Goal: Task Accomplishment & Management: Use online tool/utility

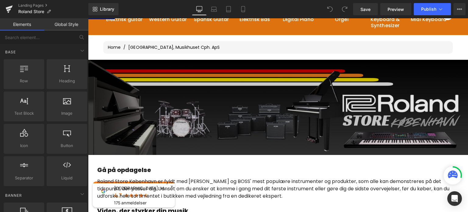
scroll to position [88, 0]
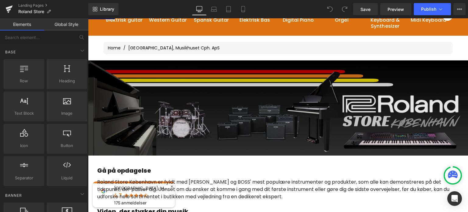
click at [255, 87] on img at bounding box center [278, 107] width 380 height 95
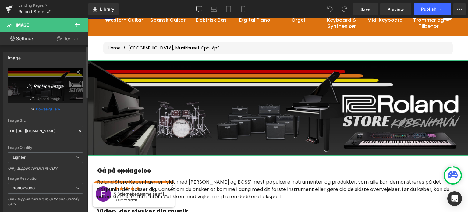
click at [43, 86] on icon "Replace Image" at bounding box center [45, 85] width 49 height 8
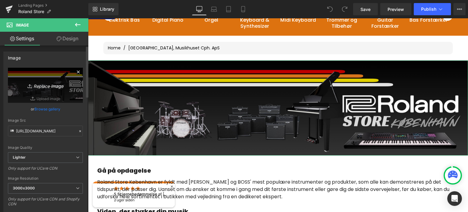
type input "C:\fakepath\BANNER ROLAND.png"
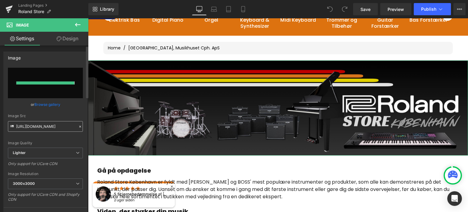
type input "[URL][DOMAIN_NAME]"
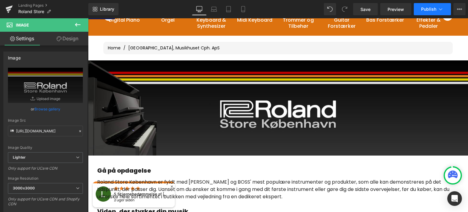
click at [433, 7] on span "Publish" at bounding box center [428, 9] width 15 height 5
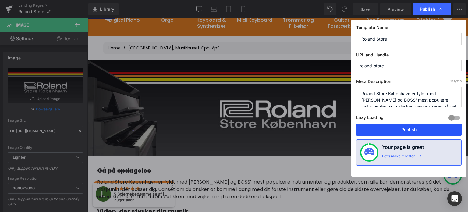
click at [398, 131] on button "Publish" at bounding box center [408, 129] width 105 height 12
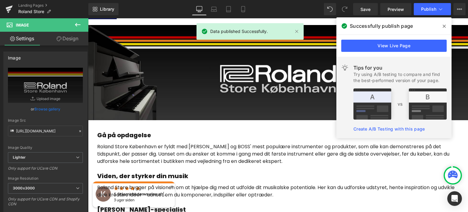
scroll to position [88, 0]
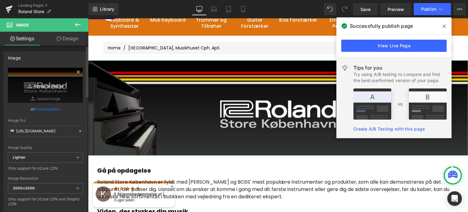
click at [54, 87] on icon "Replace Image" at bounding box center [45, 85] width 49 height 8
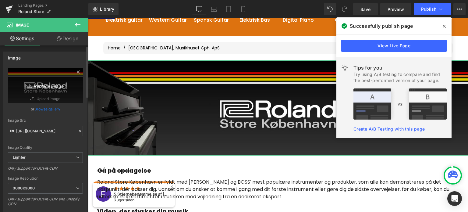
type input "C:\fakepath\BANNER ROLAND (1).png"
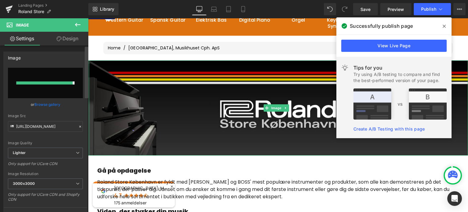
type input "[URL][DOMAIN_NAME]"
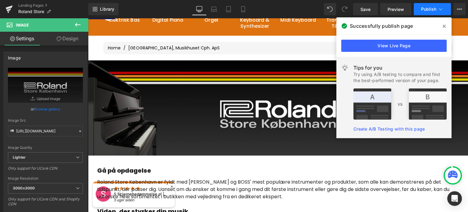
click at [432, 9] on span "Publish" at bounding box center [428, 9] width 15 height 5
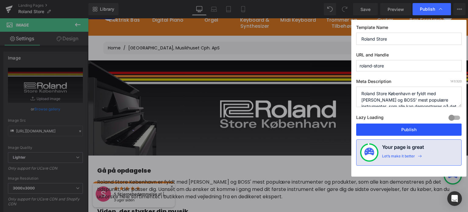
click at [413, 126] on button "Publish" at bounding box center [408, 129] width 105 height 12
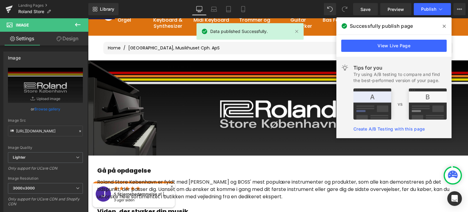
click at [443, 25] on icon at bounding box center [443, 26] width 3 height 5
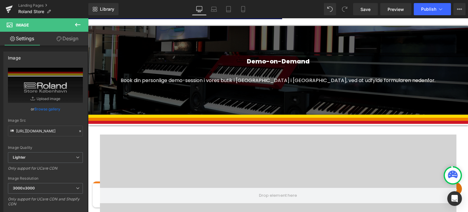
scroll to position [636, 0]
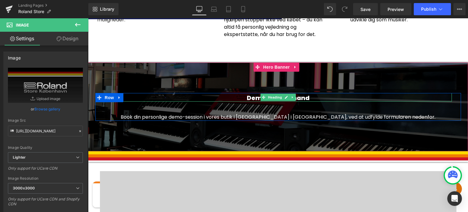
click at [305, 95] on h2 "Demo-on-Demand" at bounding box center [277, 97] width 347 height 7
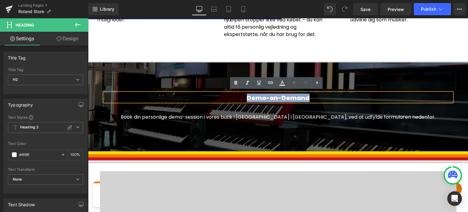
drag, startPoint x: 307, startPoint y: 95, endPoint x: 243, endPoint y: 94, distance: 64.2
click at [243, 94] on h2 "Demo-on-Demand" at bounding box center [277, 97] width 347 height 7
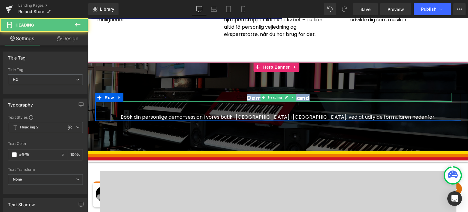
click at [314, 94] on h2 "Demo-on-Demand" at bounding box center [277, 97] width 347 height 7
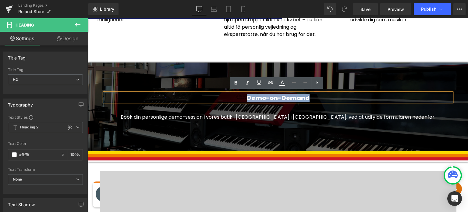
drag, startPoint x: 310, startPoint y: 94, endPoint x: 242, endPoint y: 96, distance: 67.6
click at [242, 96] on h2 "Demo-on-Demand" at bounding box center [277, 97] width 347 height 7
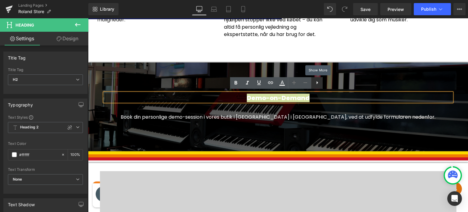
click at [317, 82] on icon at bounding box center [316, 82] width 7 height 7
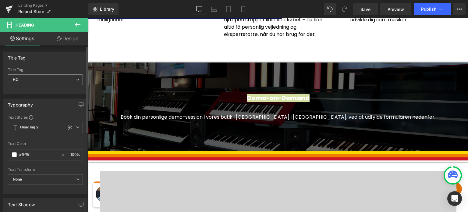
click at [51, 79] on span "H2" at bounding box center [45, 79] width 75 height 11
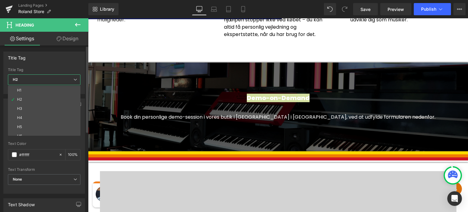
click at [51, 79] on span "H2" at bounding box center [44, 79] width 72 height 11
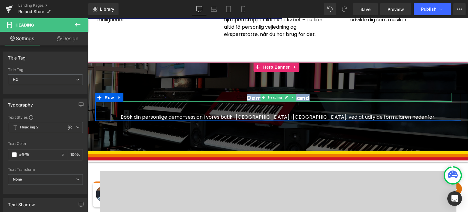
click at [365, 97] on h2 "Demo-on-Demand" at bounding box center [277, 97] width 347 height 7
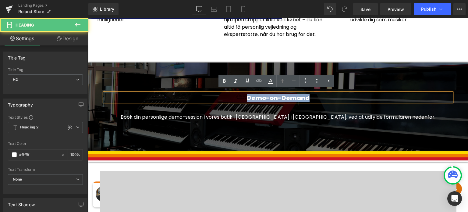
drag, startPoint x: 315, startPoint y: 96, endPoint x: 222, endPoint y: 96, distance: 93.1
click at [222, 96] on h2 "Demo-on-Demand" at bounding box center [277, 97] width 347 height 7
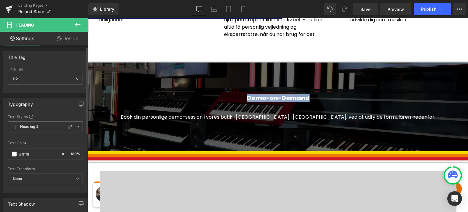
scroll to position [0, 0]
click at [72, 36] on link "Design" at bounding box center [67, 39] width 44 height 14
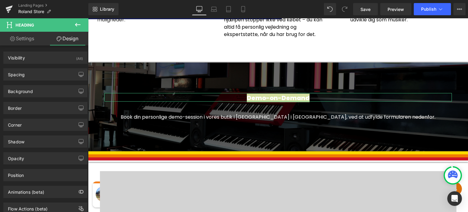
click at [26, 37] on link "Settings" at bounding box center [22, 39] width 44 height 14
type input "100"
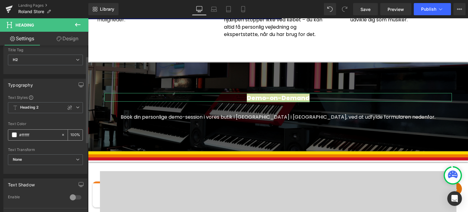
scroll to position [30, 0]
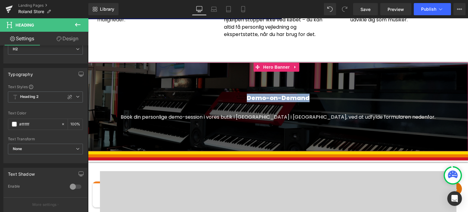
click at [270, 75] on div at bounding box center [278, 106] width 380 height 89
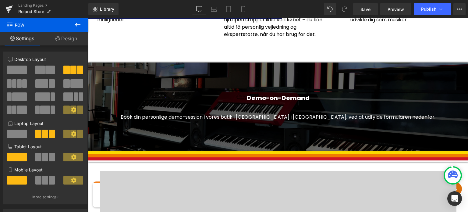
click at [367, 44] on div "Image Gå på opdagelse Heading Roland Store København er fyldt med [PERSON_NAME]…" at bounding box center [278, 87] width 380 height 1151
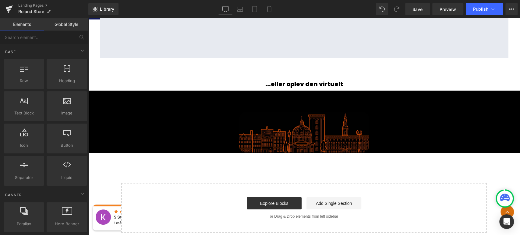
scroll to position [1083, 0]
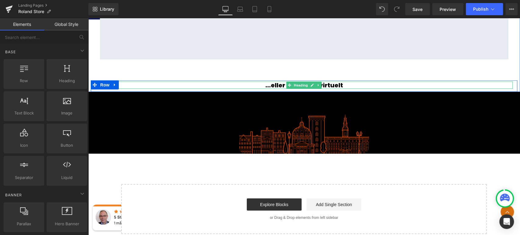
click at [320, 89] on h1 "...eller oplev den virtuelt" at bounding box center [303, 85] width 417 height 7
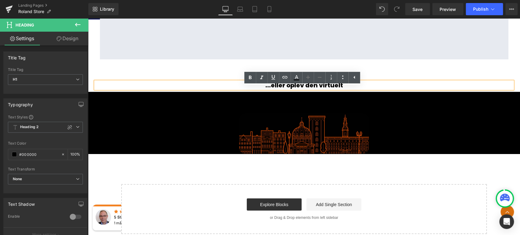
drag, startPoint x: 344, startPoint y: 89, endPoint x: 250, endPoint y: 87, distance: 93.8
click at [250, 87] on div "...eller oplev den virtuelt" at bounding box center [303, 85] width 417 height 7
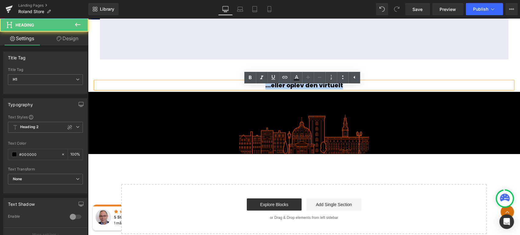
drag, startPoint x: 345, startPoint y: 91, endPoint x: 263, endPoint y: 92, distance: 82.2
click at [263, 89] on h1 "...eller oplev den virtuelt" at bounding box center [303, 85] width 417 height 7
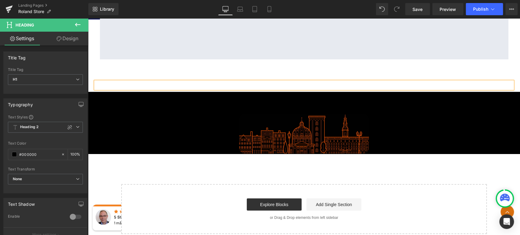
click at [365, 79] on div "Heading Row Row" at bounding box center [304, 75] width 432 height 33
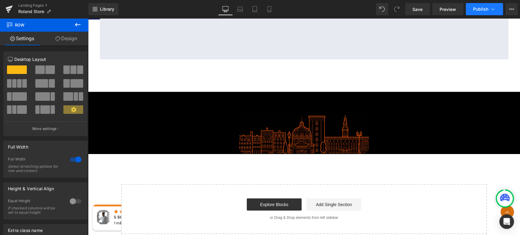
click at [467, 6] on button "Publish" at bounding box center [483, 9] width 37 height 12
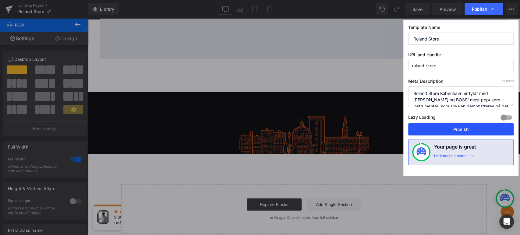
click at [467, 128] on button "Publish" at bounding box center [460, 129] width 105 height 12
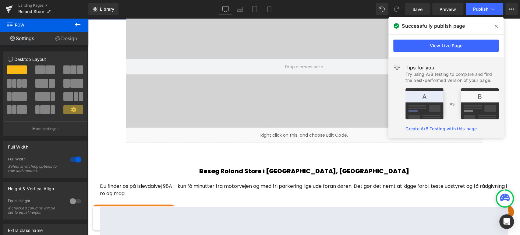
scroll to position [776, 0]
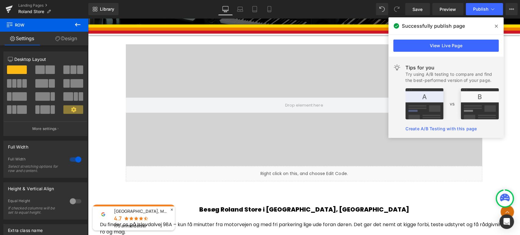
click at [467, 25] on icon at bounding box center [495, 26] width 3 height 5
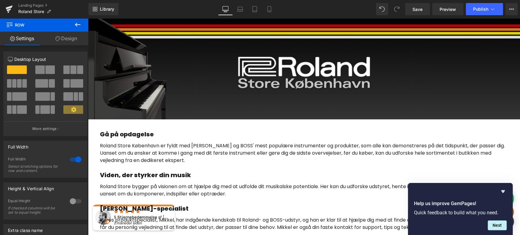
scroll to position [131, 0]
click at [467, 211] on button "Next" at bounding box center [496, 225] width 19 height 10
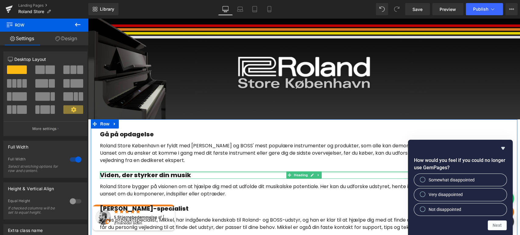
drag, startPoint x: 350, startPoint y: 170, endPoint x: 383, endPoint y: 122, distance: 58.3
click at [350, 171] on div at bounding box center [304, 172] width 408 height 2
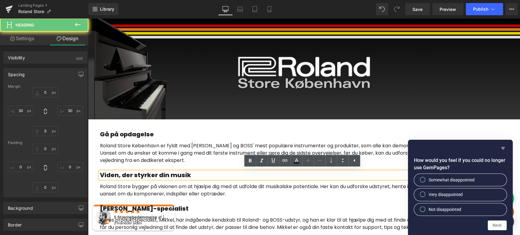
click at [467, 149] on icon "Hide survey" at bounding box center [502, 148] width 7 height 7
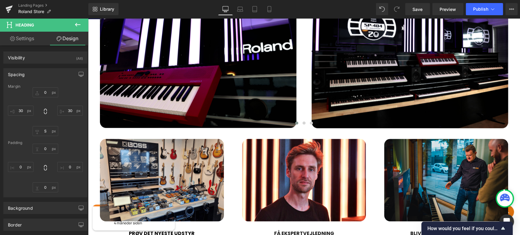
scroll to position [336, 0]
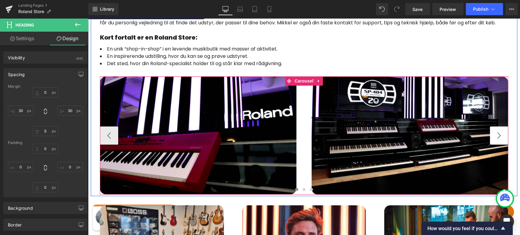
click at [467, 143] on button "›" at bounding box center [498, 135] width 18 height 18
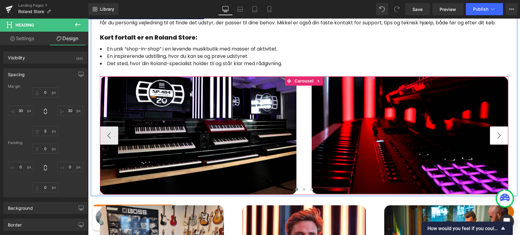
click at [467, 143] on button "›" at bounding box center [498, 135] width 18 height 18
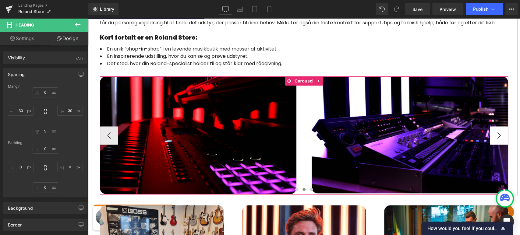
click at [467, 143] on button "›" at bounding box center [498, 135] width 18 height 18
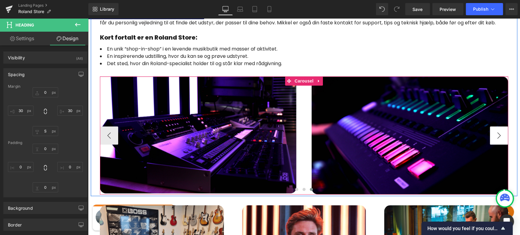
click at [467, 143] on button "›" at bounding box center [498, 135] width 18 height 18
click at [108, 136] on button "‹" at bounding box center [109, 135] width 18 height 18
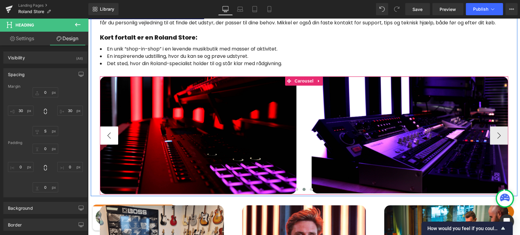
click at [107, 136] on button "‹" at bounding box center [109, 135] width 18 height 18
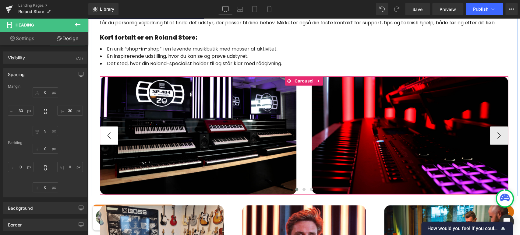
click at [107, 136] on button "‹" at bounding box center [109, 135] width 18 height 18
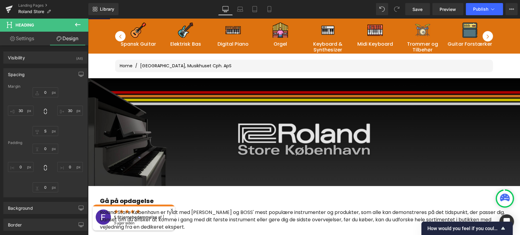
scroll to position [64, 0]
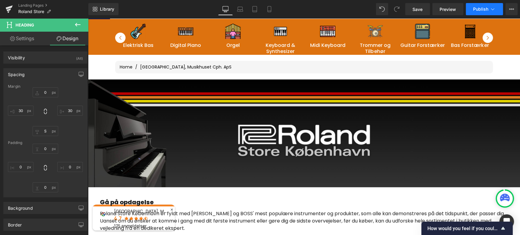
click at [467, 9] on span "Publish" at bounding box center [480, 9] width 15 height 5
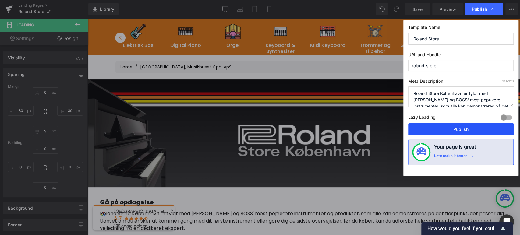
click at [455, 130] on button "Publish" at bounding box center [460, 129] width 105 height 12
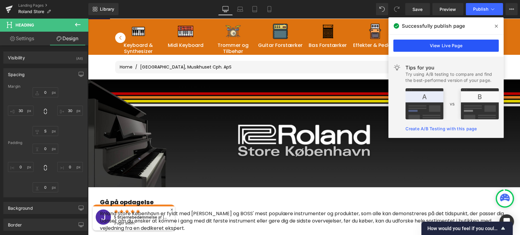
click at [453, 46] on link "View Live Page" at bounding box center [445, 46] width 105 height 12
